Goal: Find specific page/section: Find specific page/section

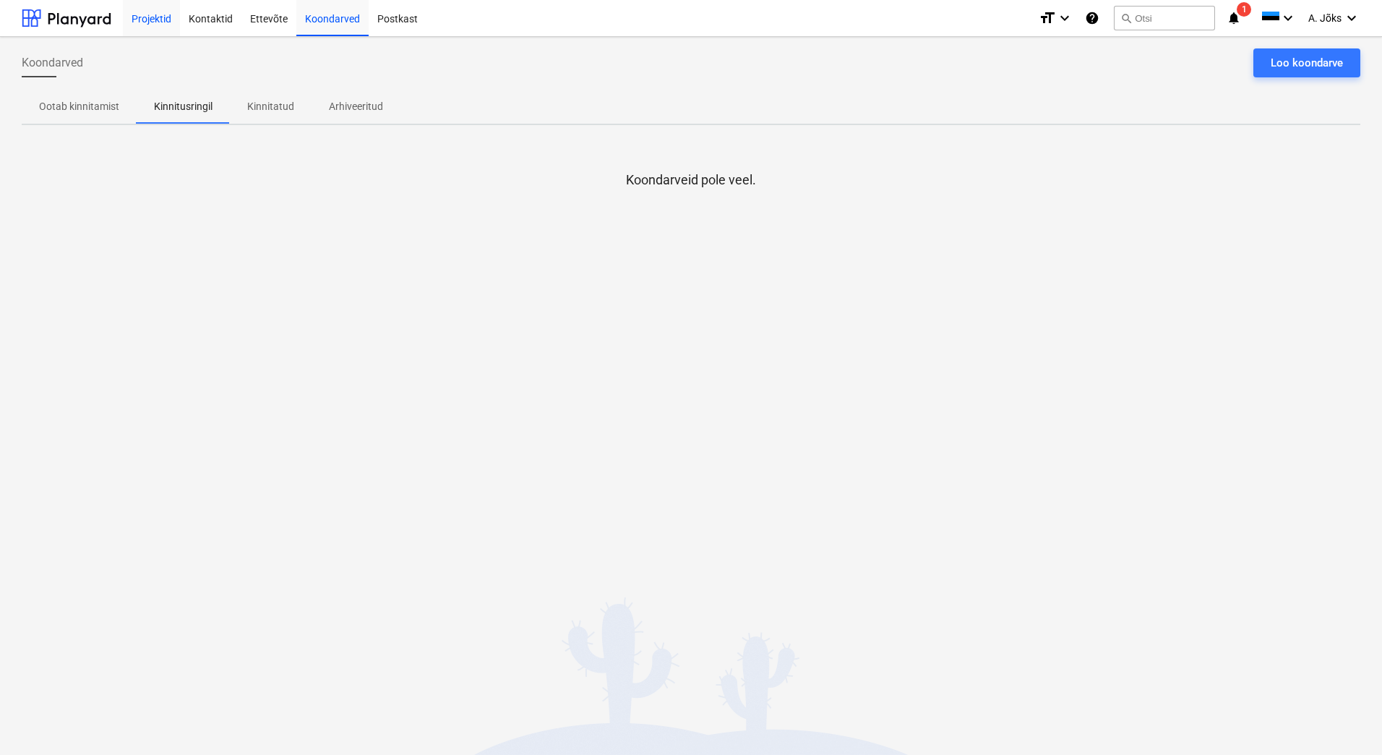
click at [158, 20] on div "Projektid" at bounding box center [151, 17] width 57 height 37
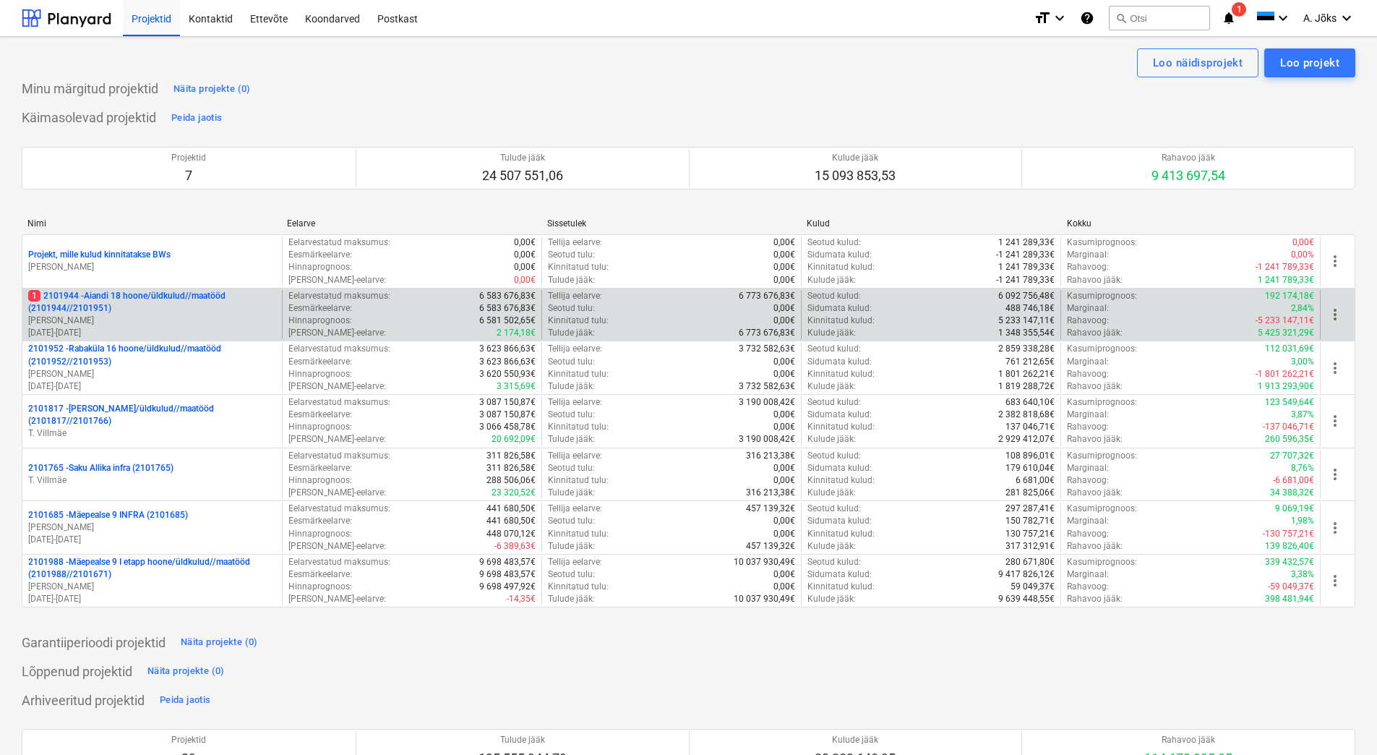
click at [115, 306] on p "1 2101944 - Aiandi 18 hoone/üldkulud//maatööd (2101944//2101951)" at bounding box center [152, 302] width 248 height 25
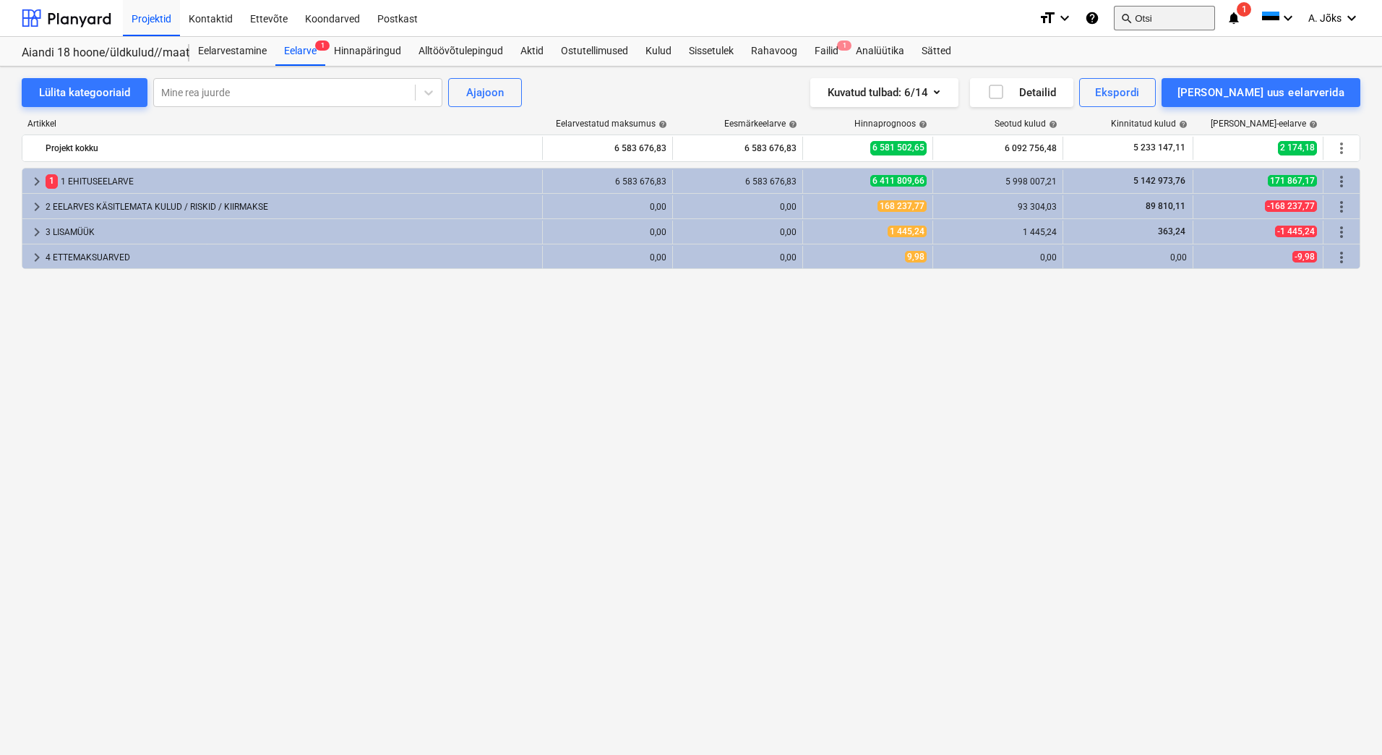
click at [1174, 12] on button "search Otsi" at bounding box center [1164, 18] width 101 height 25
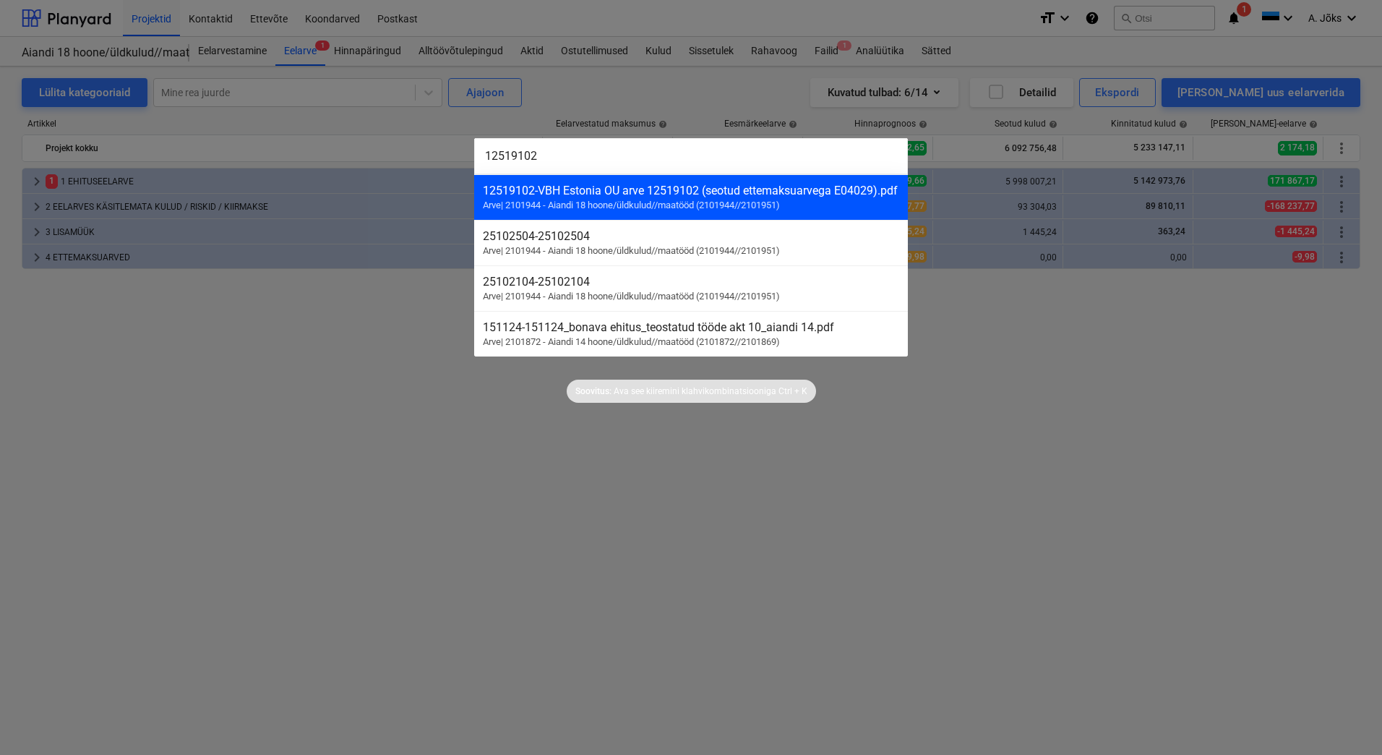
type input "12519102"
click at [683, 197] on div "12519102 - VBH Estonia OU arve 12519102 (seotud ettemaksuarvega E04029).pdf" at bounding box center [691, 191] width 416 height 14
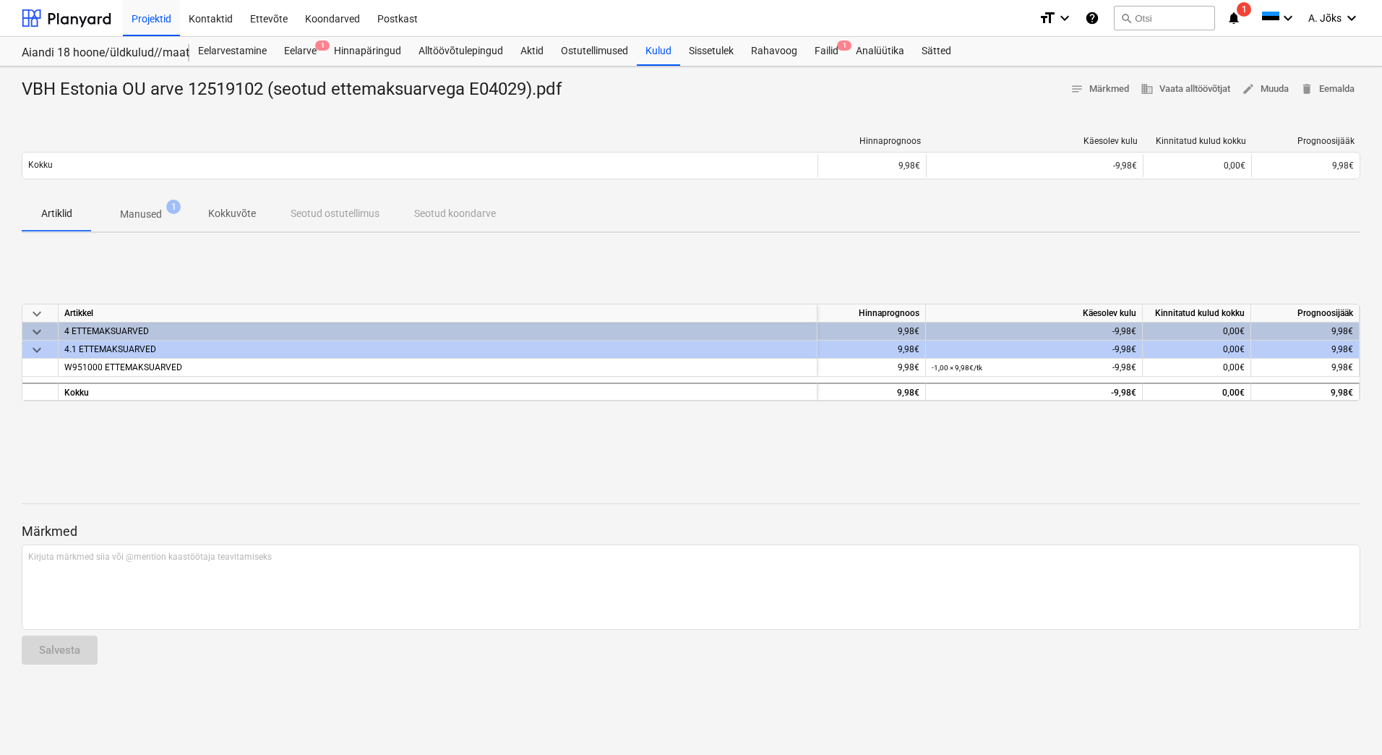
click at [147, 209] on p "Manused" at bounding box center [141, 214] width 42 height 15
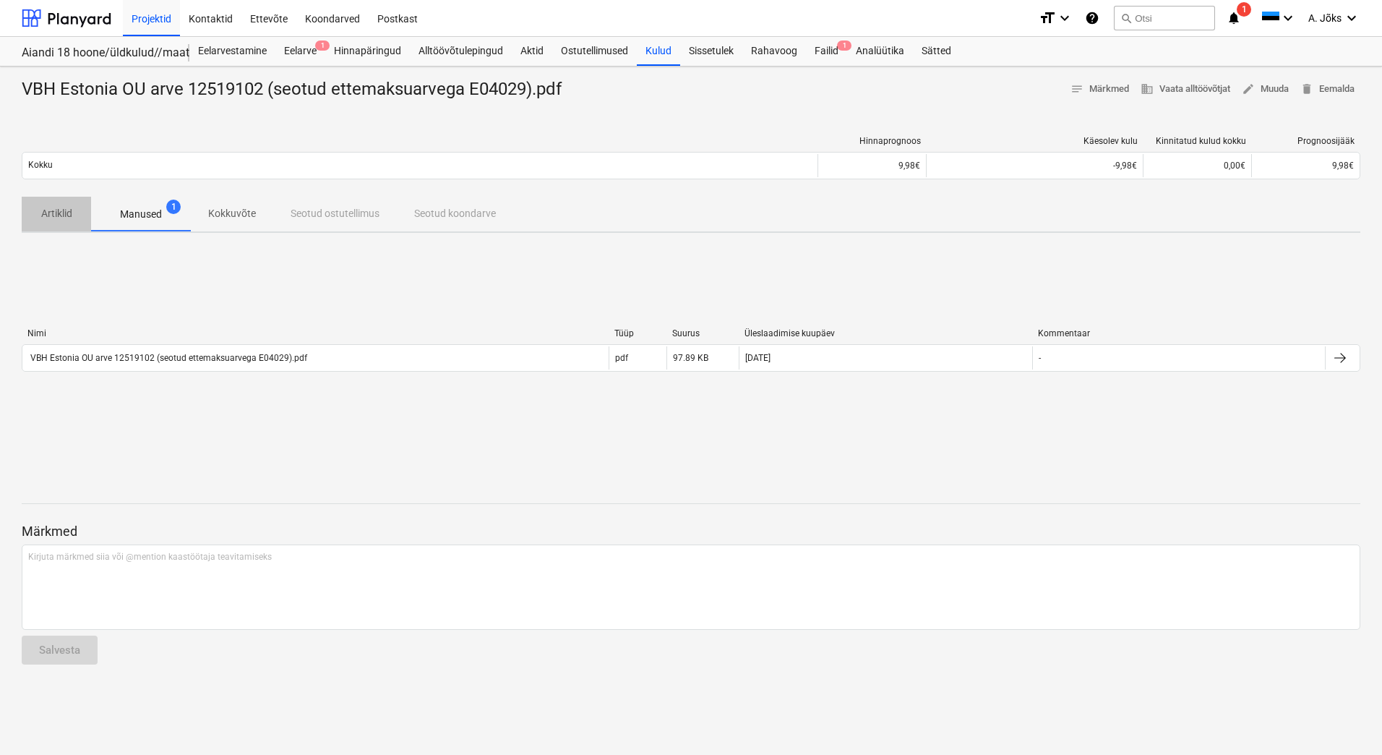
click at [47, 210] on p "Artiklid" at bounding box center [56, 213] width 35 height 15
